Goal: Task Accomplishment & Management: Use online tool/utility

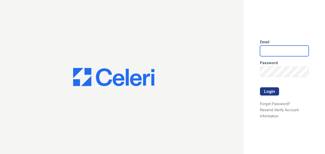
click at [269, 50] on input "email" at bounding box center [284, 50] width 49 height 11
type input "[EMAIL_ADDRESS][DOMAIN_NAME]"
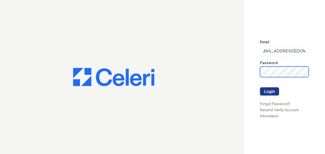
scroll to position [0, 0]
click at [267, 90] on button "Login" at bounding box center [269, 91] width 19 height 8
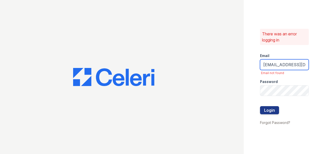
click at [306, 66] on input "div2wtforce123@aol.com" at bounding box center [284, 64] width 49 height 11
type input "div2wtforce123@aol.comom"
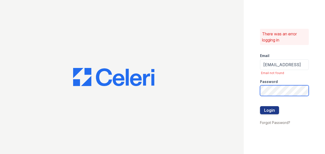
scroll to position [0, 0]
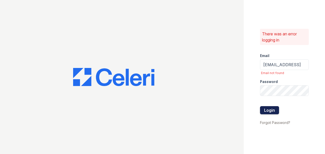
click at [271, 109] on button "Login" at bounding box center [269, 110] width 19 height 8
click at [279, 122] on link "Forgot Password?" at bounding box center [275, 122] width 30 height 4
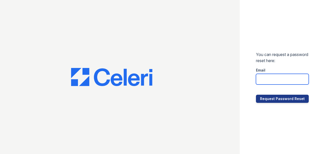
click at [268, 79] on input "email" at bounding box center [282, 79] width 53 height 11
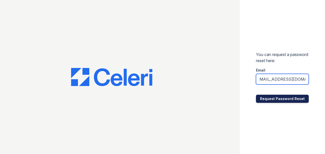
type input "[EMAIL_ADDRESS][DOMAIN_NAME]"
click at [281, 97] on button "Request Password Reset" at bounding box center [282, 98] width 53 height 8
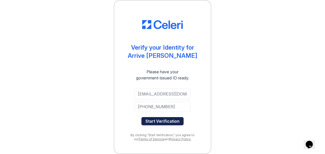
click at [162, 119] on button "Start Verification" at bounding box center [162, 121] width 42 height 8
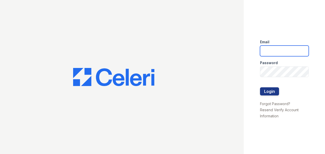
click at [268, 52] on input "email" at bounding box center [284, 50] width 49 height 11
type input "div2wtforce123@aol.com"
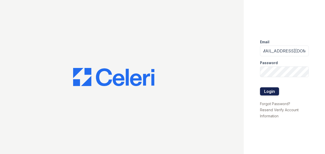
scroll to position [0, 0]
click at [269, 90] on button "Login" at bounding box center [269, 91] width 19 height 8
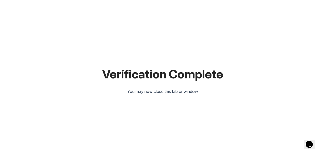
click at [311, 140] on icon "Chat widget" at bounding box center [308, 144] width 7 height 8
